Goal: Check status: Check status

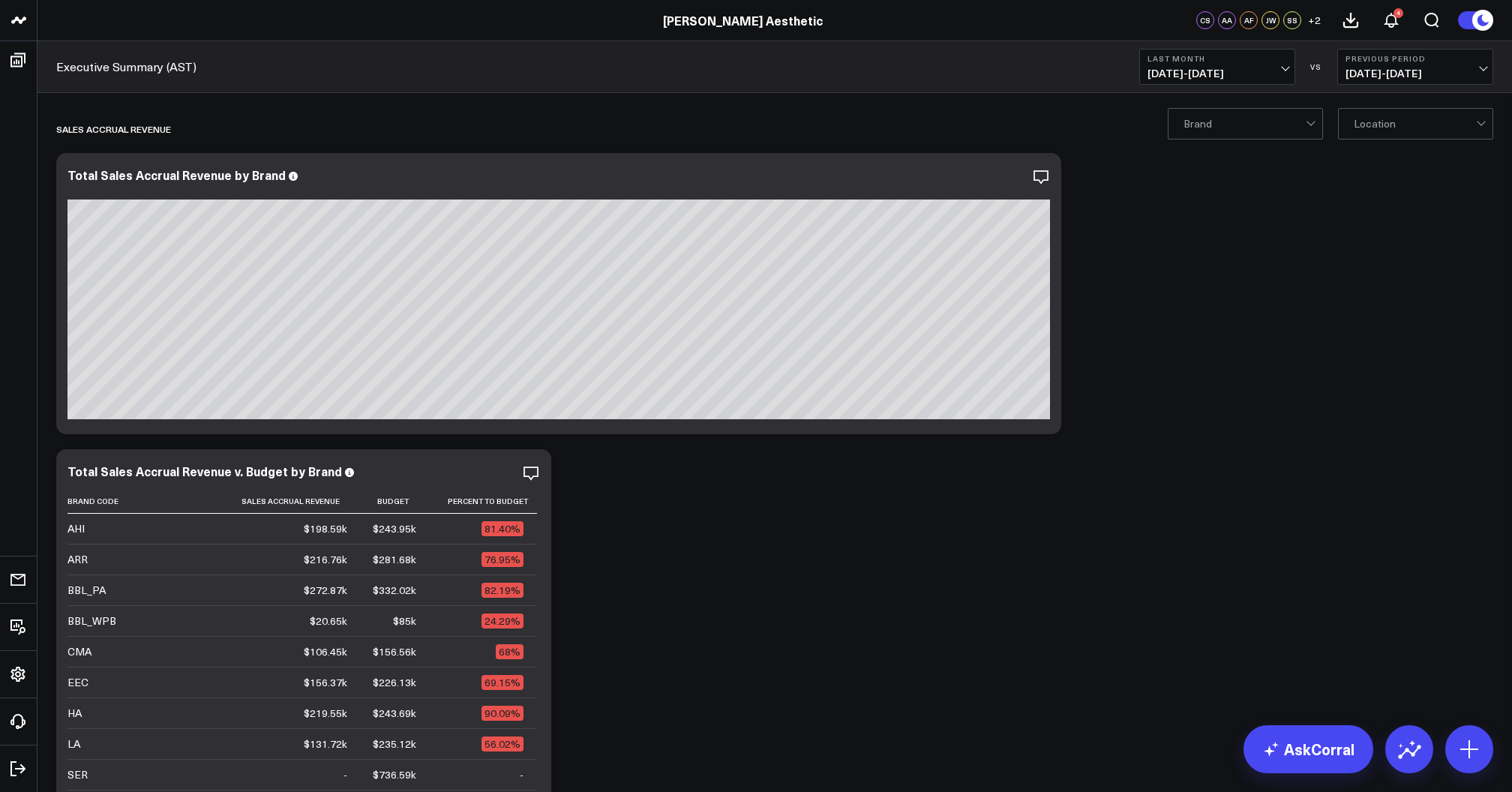
click at [1230, 75] on span "[DATE] - [DATE]" at bounding box center [1217, 74] width 139 height 12
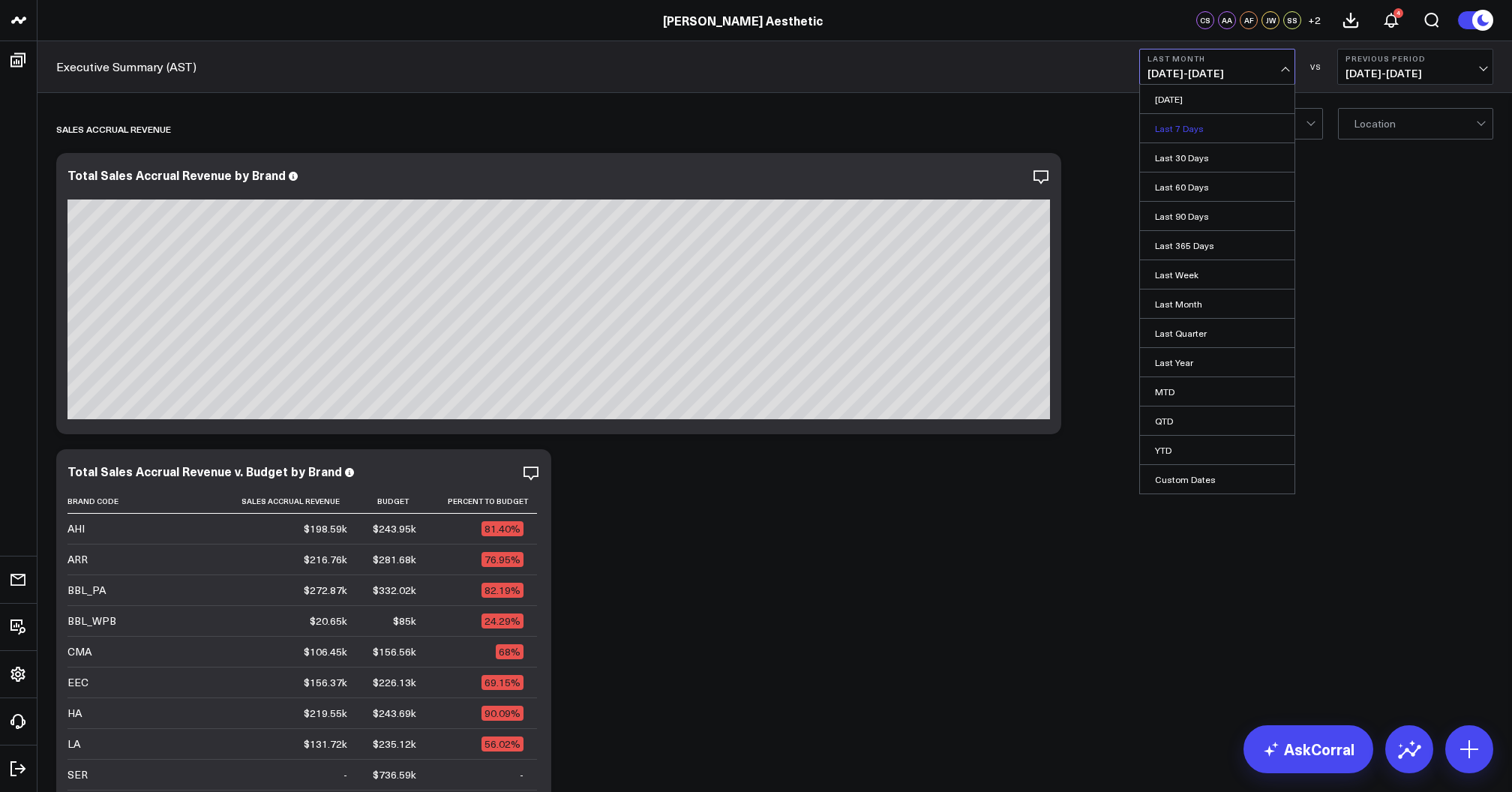
click at [1200, 124] on link "Last 7 Days" at bounding box center [1216, 128] width 154 height 29
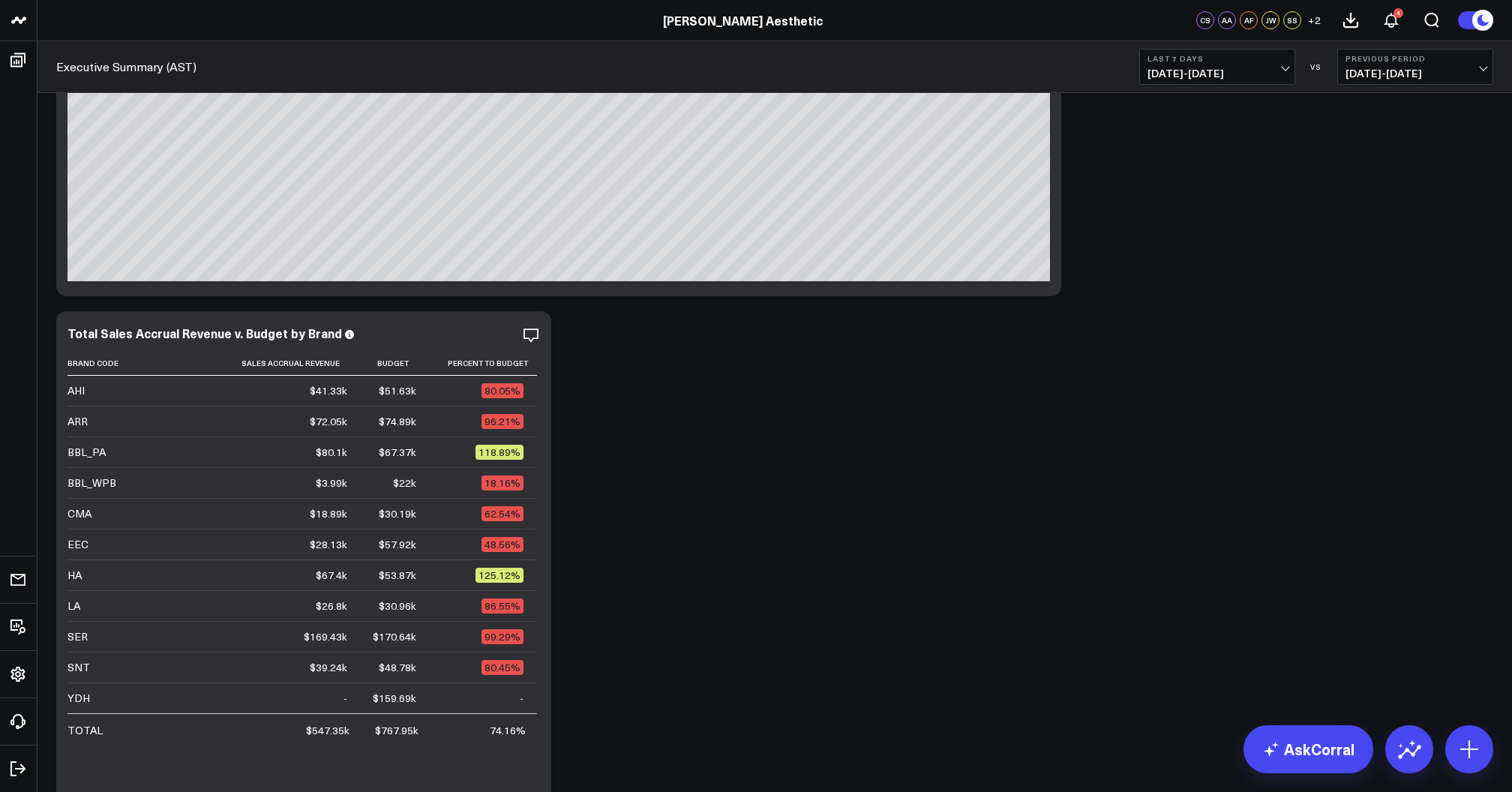
scroll to position [139, 0]
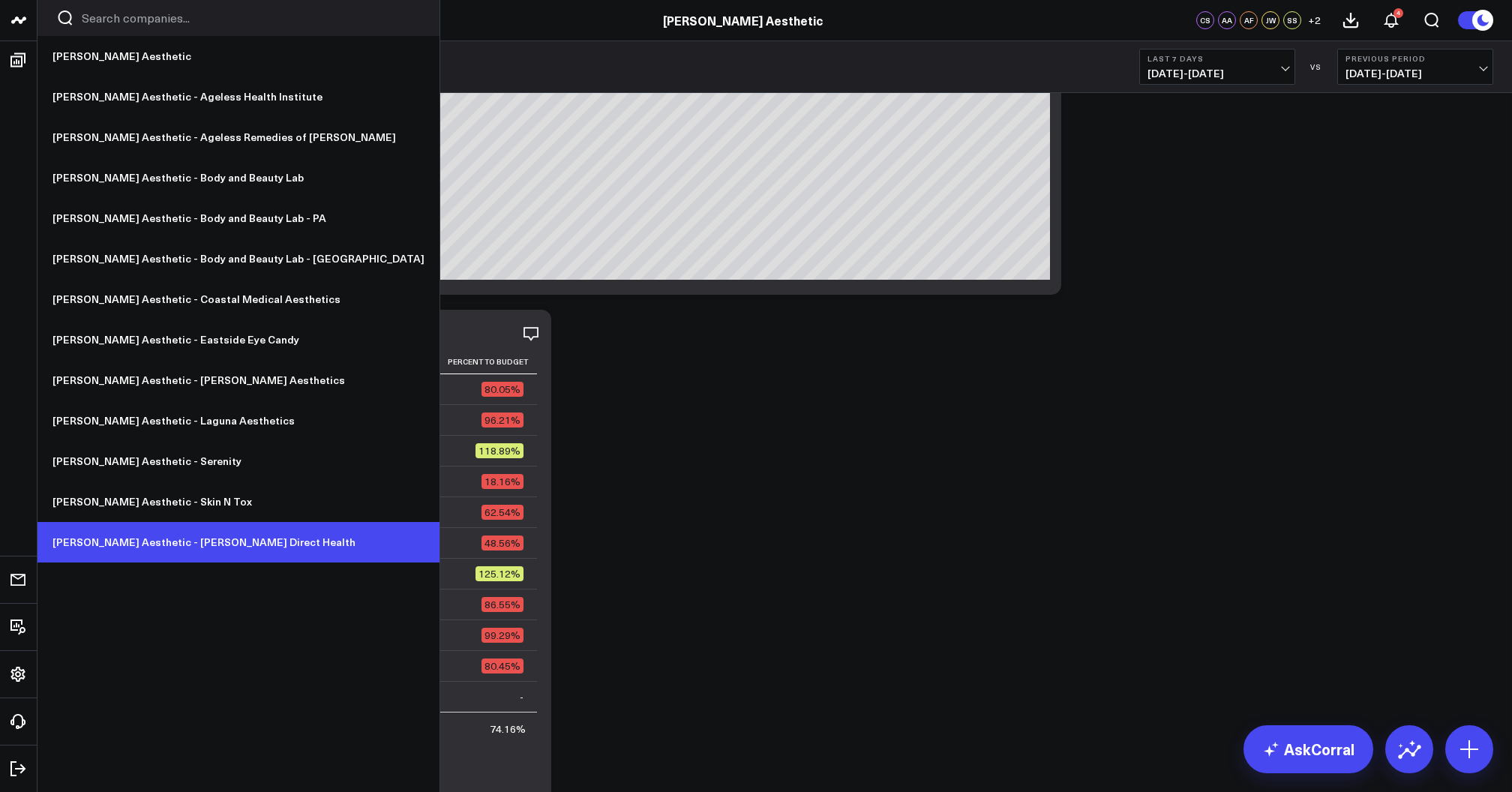
click at [184, 548] on link "[PERSON_NAME] Aesthetic - [PERSON_NAME] Direct Health" at bounding box center [239, 541] width 402 height 41
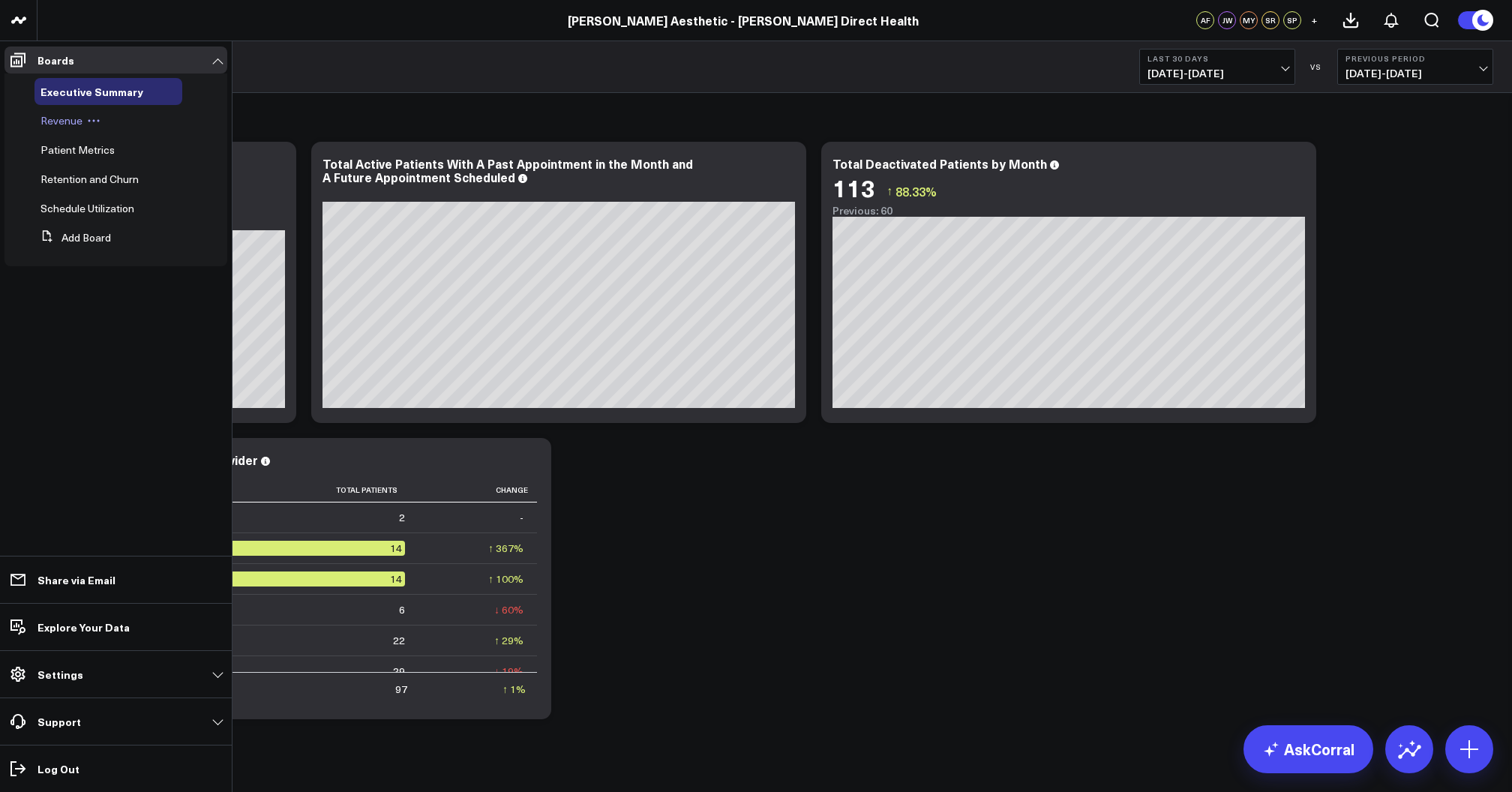
click at [61, 123] on span "Revenue" at bounding box center [62, 120] width 42 height 14
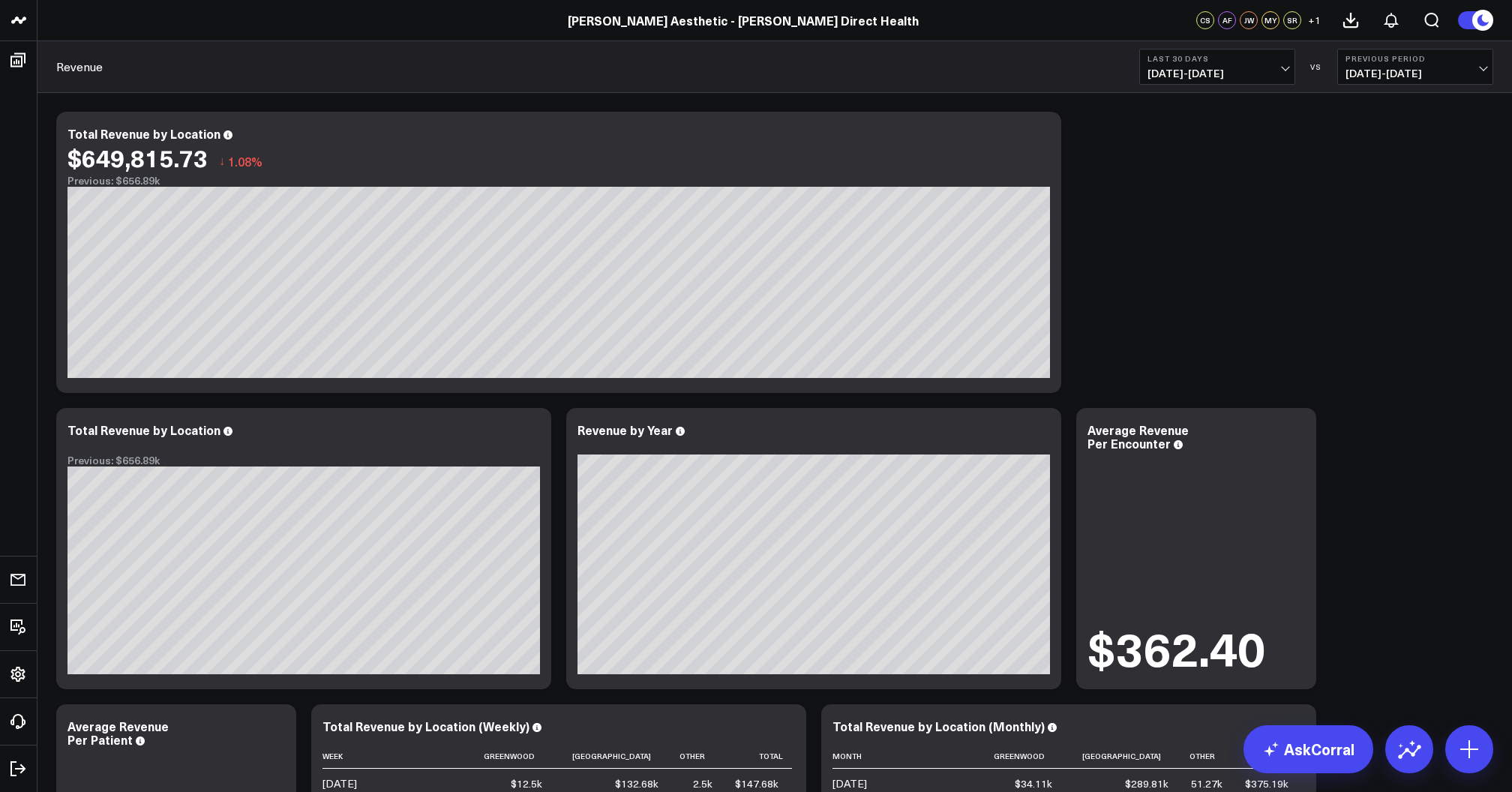
click at [1236, 68] on span "07/19/25 - 08/17/25" at bounding box center [1217, 74] width 139 height 12
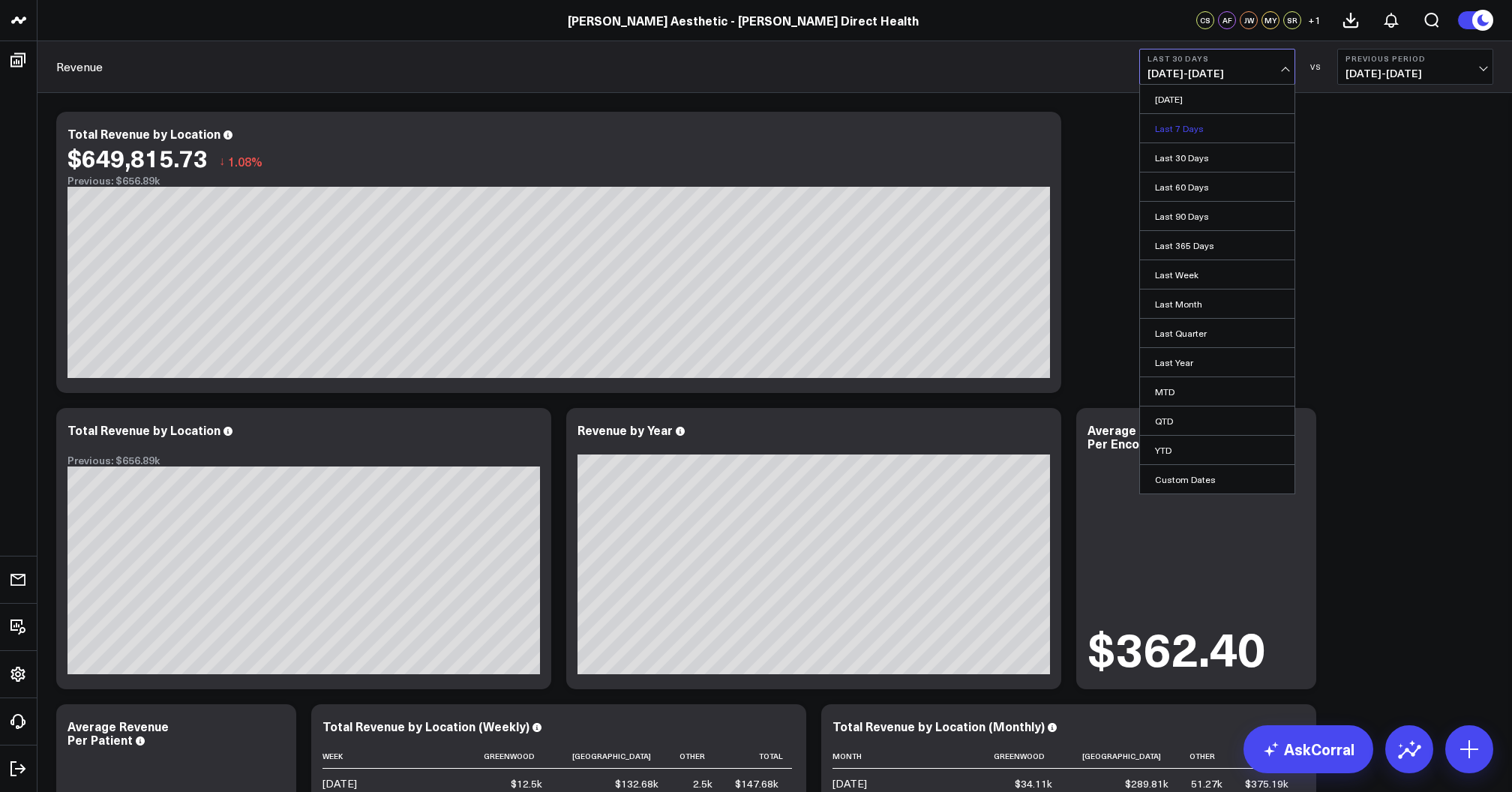
click at [1192, 129] on link "Last 7 Days" at bounding box center [1216, 128] width 154 height 29
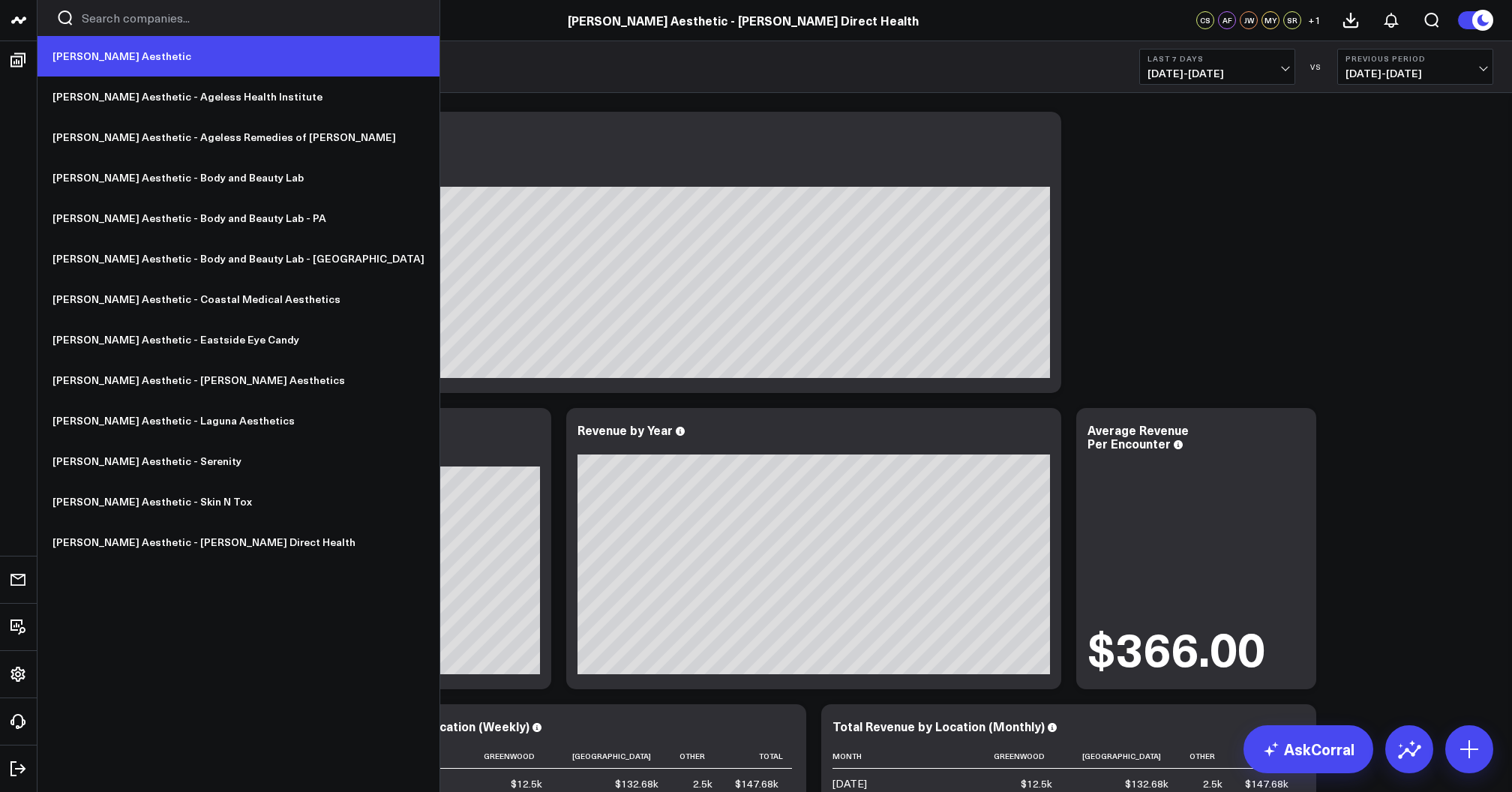
click at [102, 64] on link "[PERSON_NAME] Aesthetic" at bounding box center [239, 56] width 402 height 41
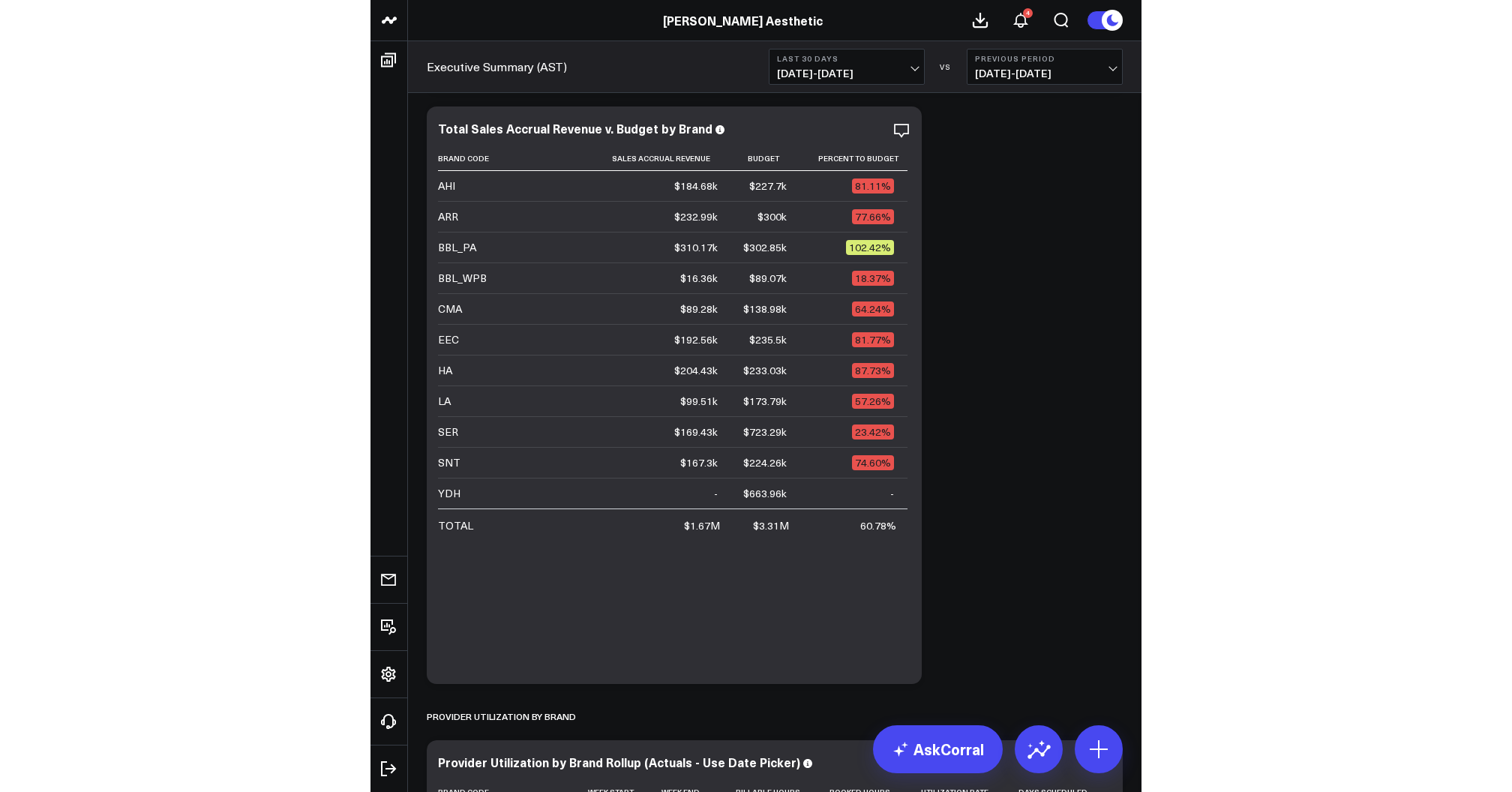
scroll to position [348, 0]
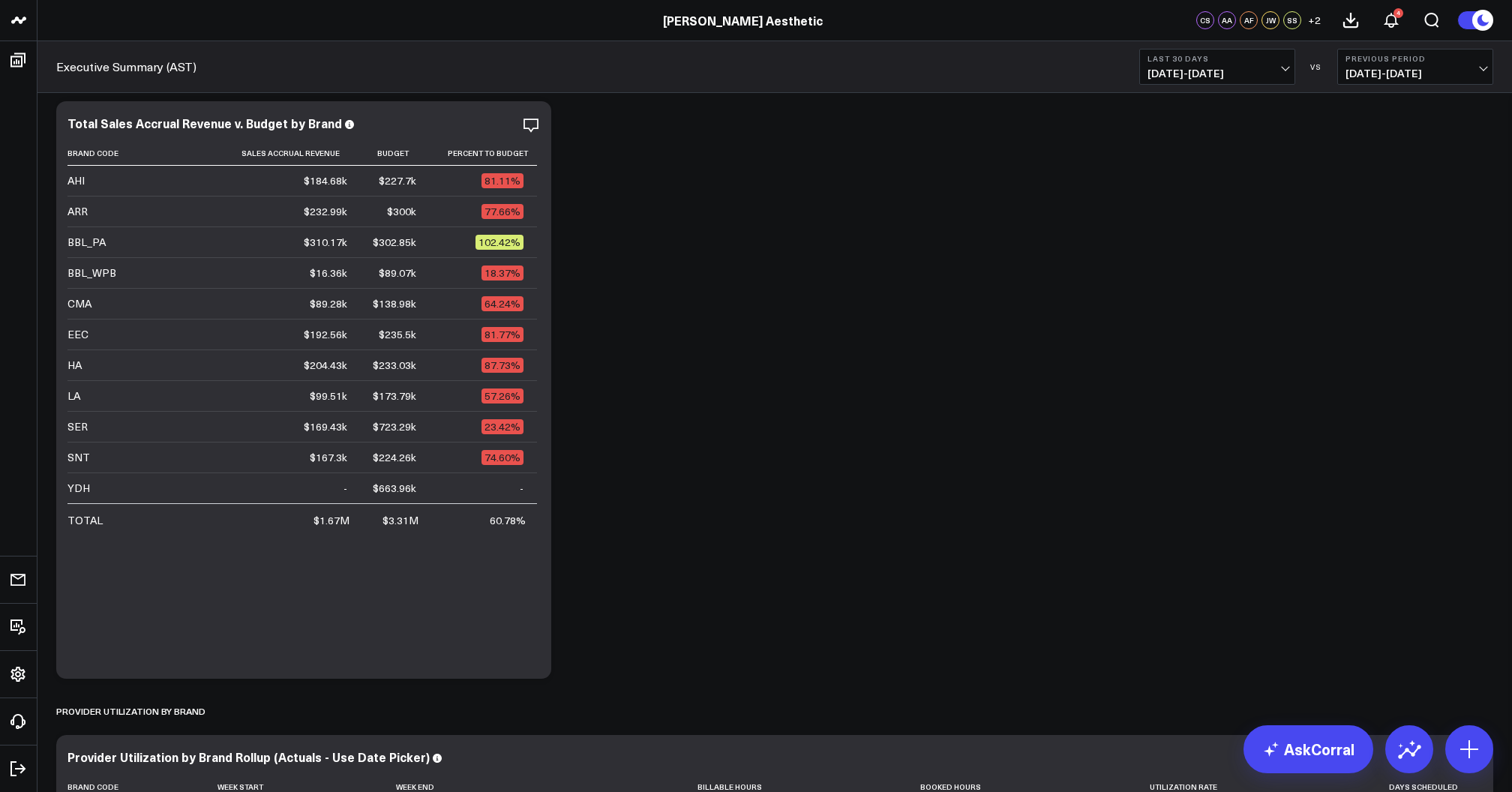
click at [1224, 79] on span "07/19/25 - 08/17/25" at bounding box center [1217, 74] width 139 height 12
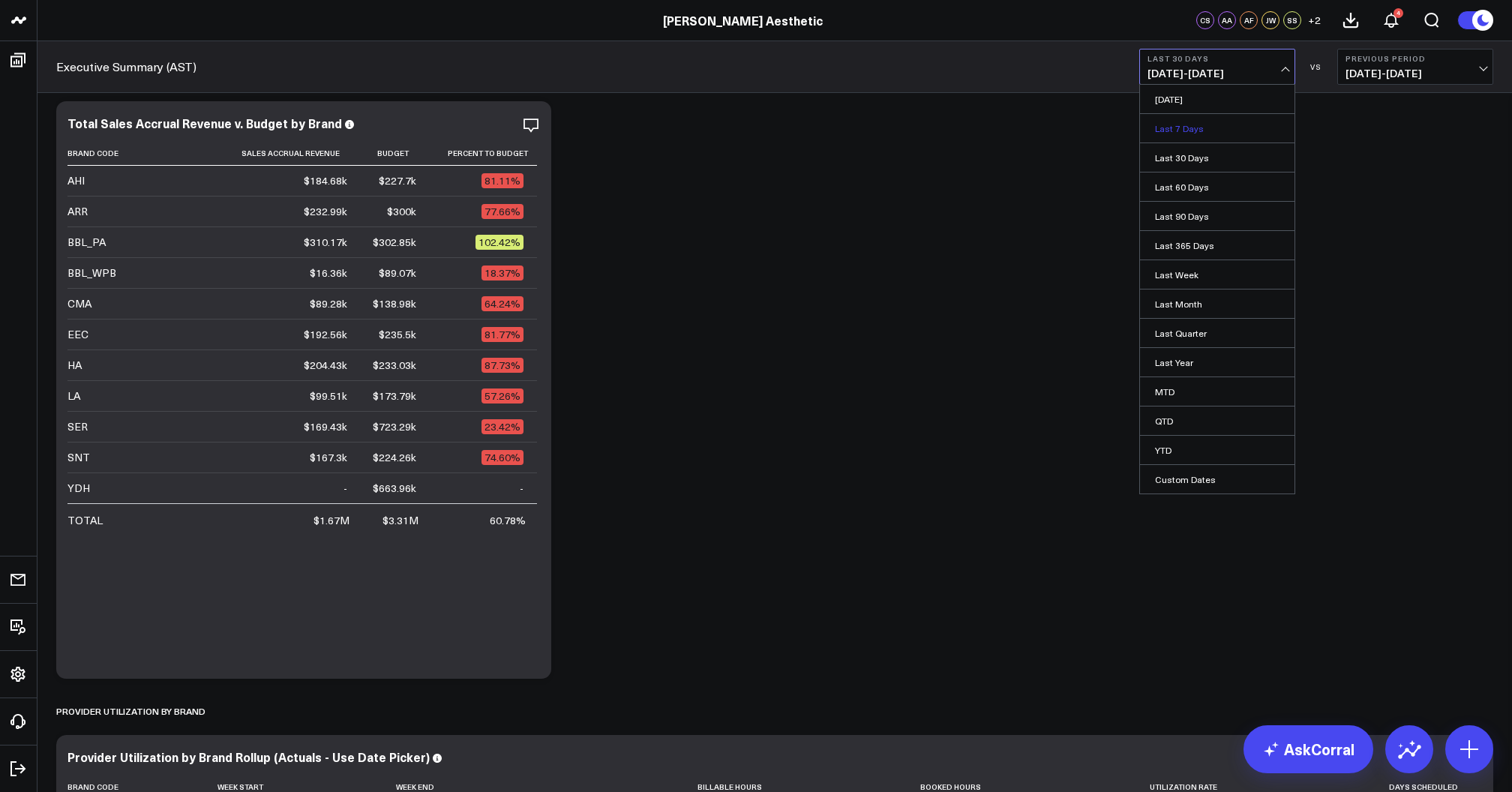
click at [1195, 130] on link "Last 7 Days" at bounding box center [1216, 128] width 154 height 29
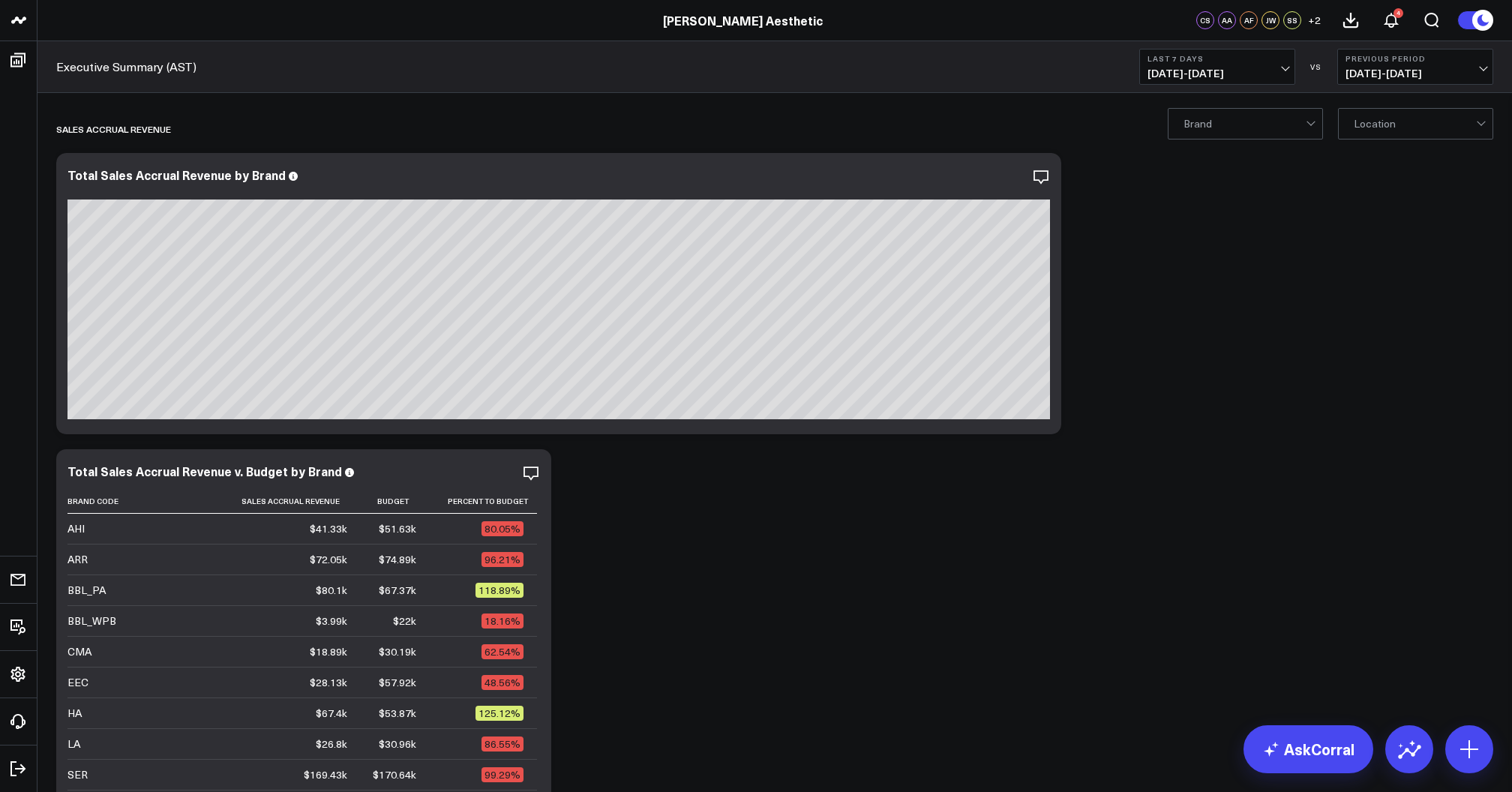
click at [1408, 68] on span "08/04/25 - 08/10/25" at bounding box center [1415, 74] width 139 height 12
click at [1365, 154] on link "YoY" at bounding box center [1414, 157] width 154 height 29
